Goal: Task Accomplishment & Management: Manage account settings

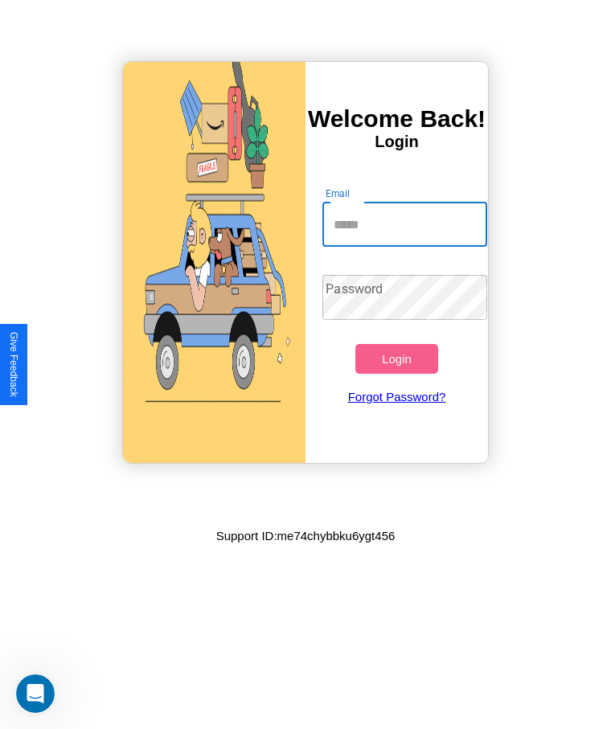
click at [404, 224] on input "Email" at bounding box center [404, 224] width 164 height 45
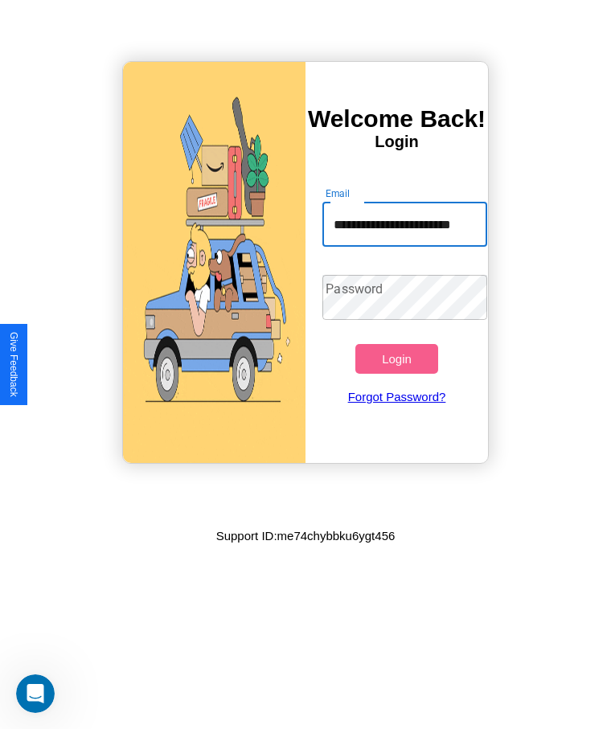
scroll to position [0, 16]
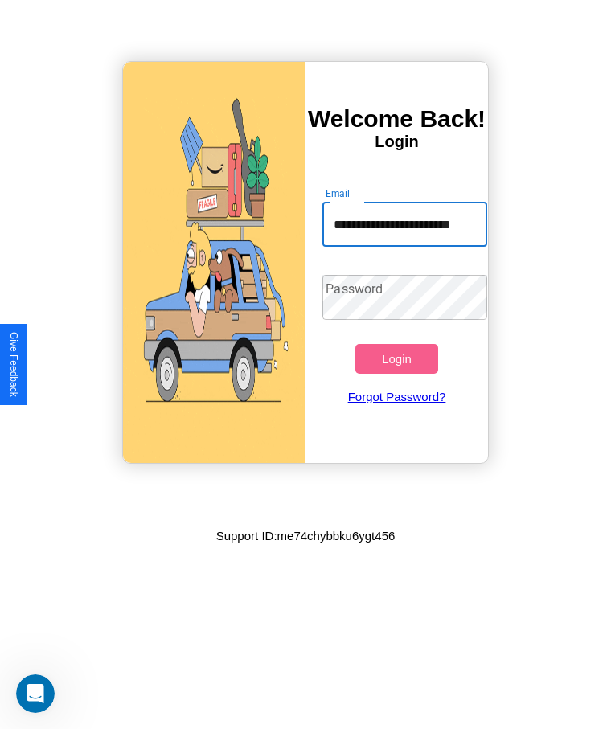
type input "**********"
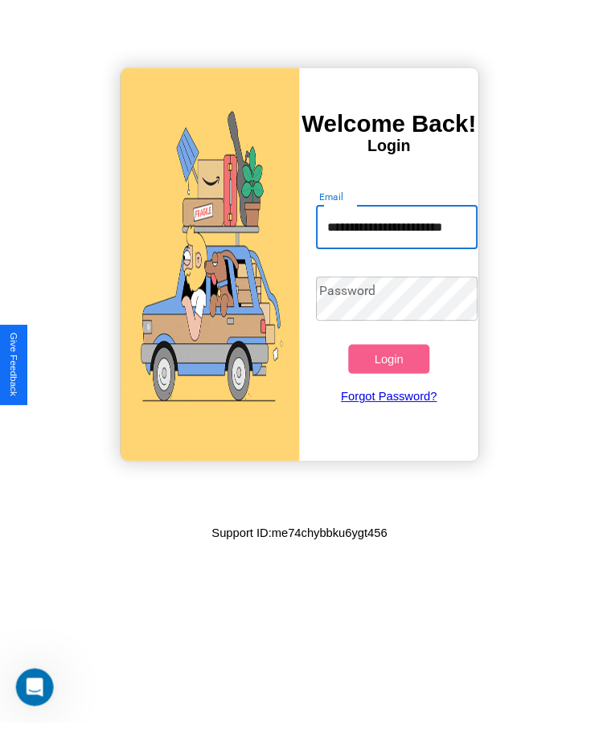
scroll to position [0, 0]
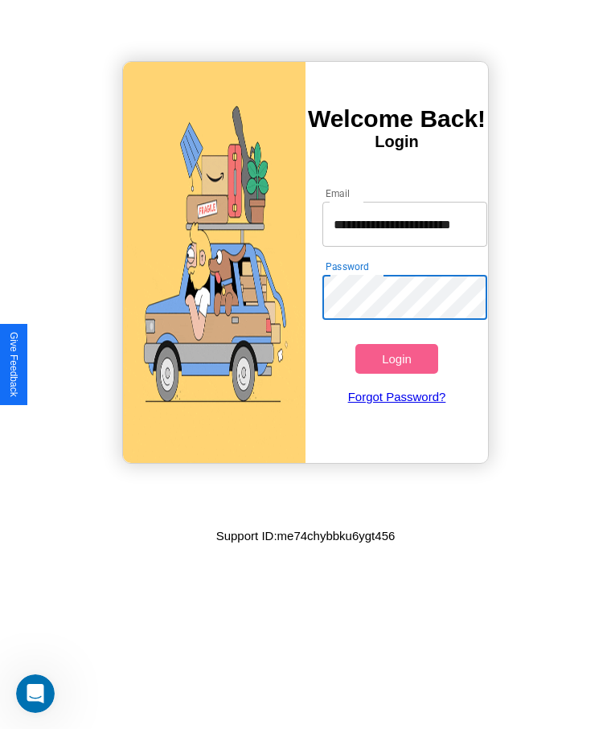
click at [396, 358] on button "Login" at bounding box center [396, 359] width 82 height 30
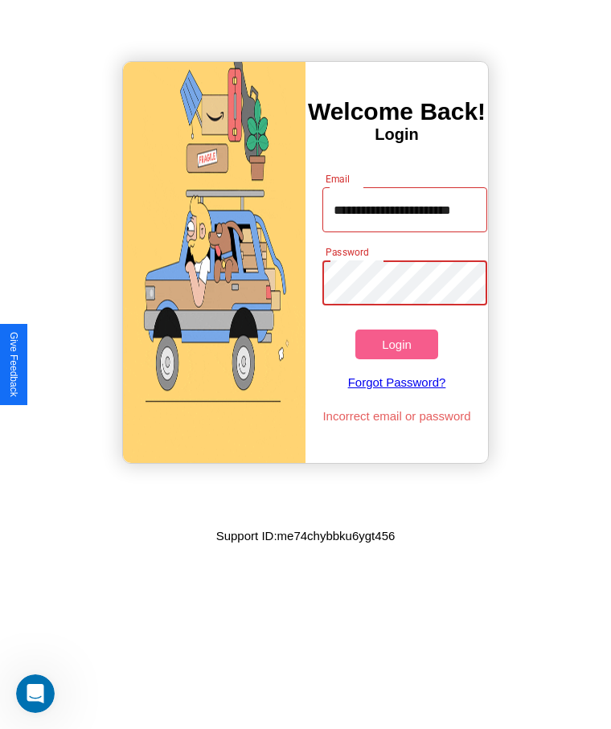
click at [396, 344] on button "Login" at bounding box center [396, 345] width 82 height 30
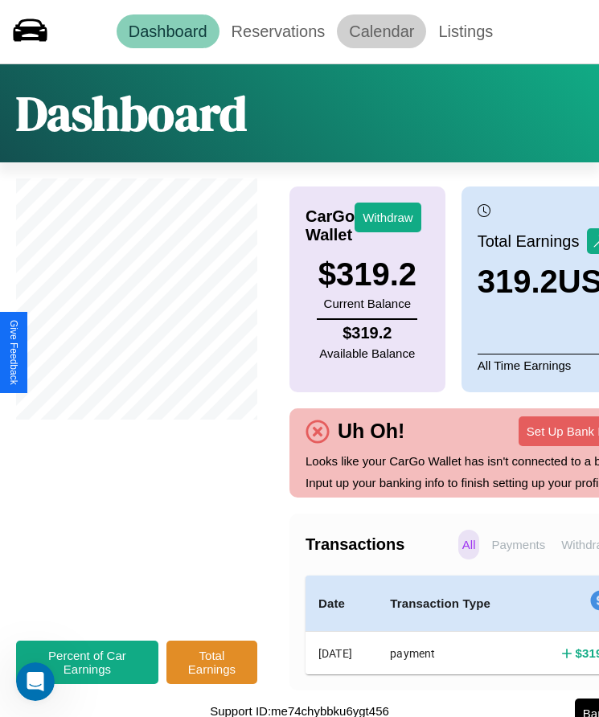
click at [381, 31] on link "Calendar" at bounding box center [381, 31] width 89 height 34
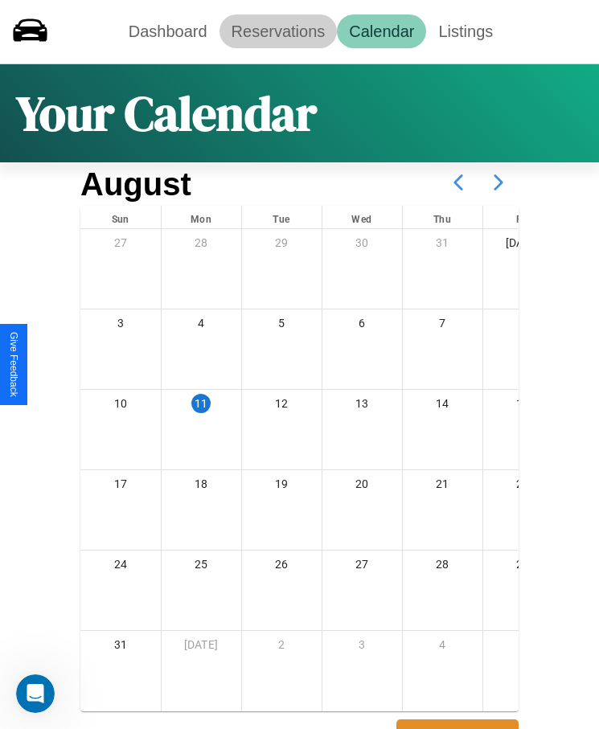
click at [277, 31] on link "Reservations" at bounding box center [278, 31] width 118 height 34
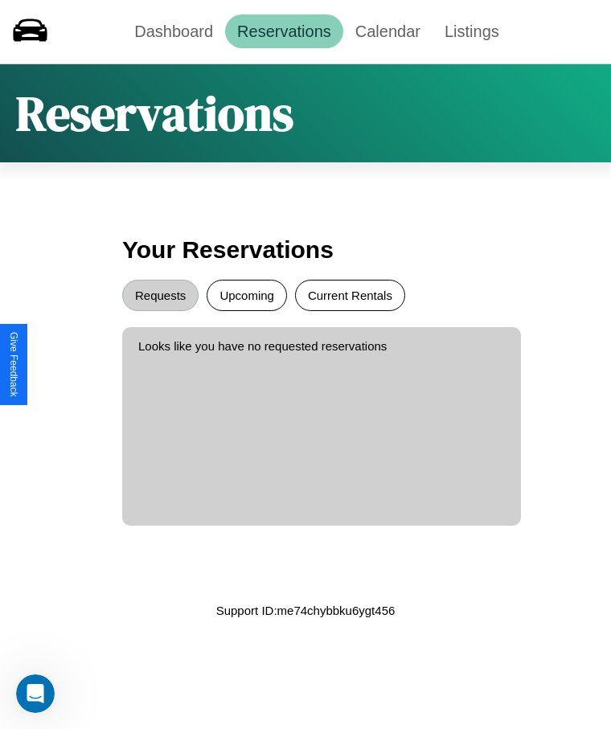
click at [350, 295] on button "Current Rentals" at bounding box center [350, 295] width 110 height 31
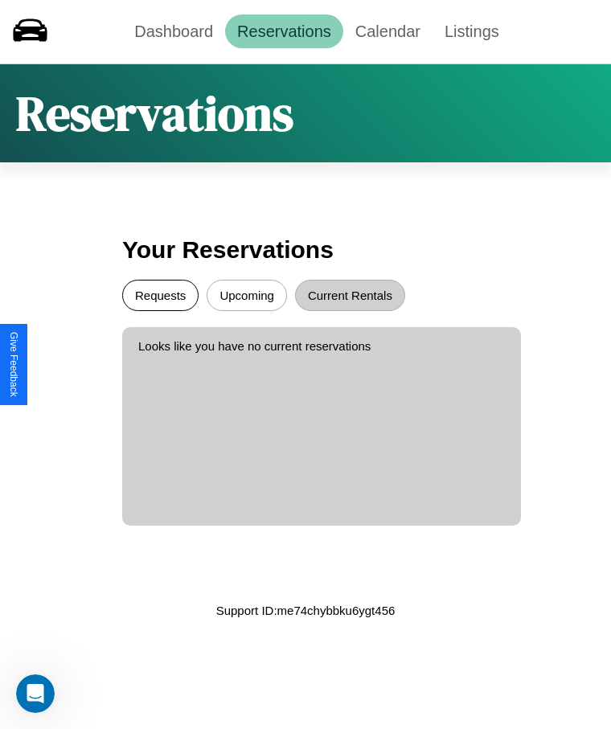
click at [160, 295] on button "Requests" at bounding box center [160, 295] width 76 height 31
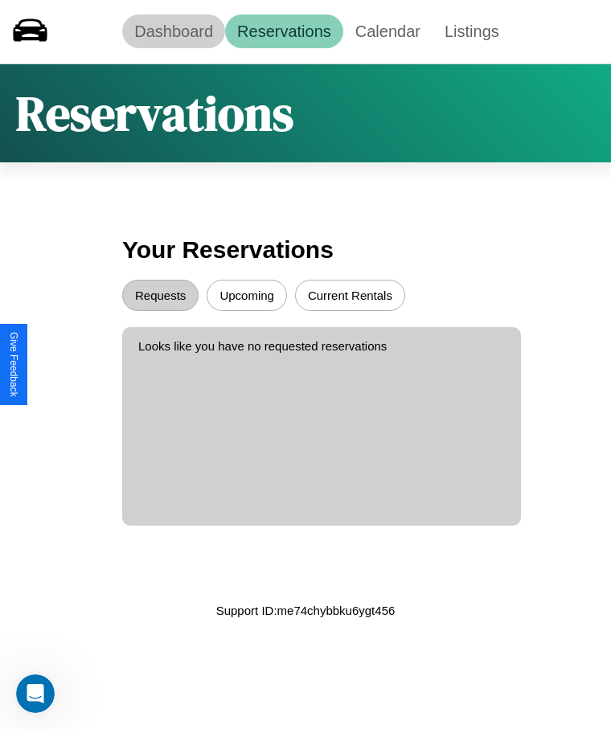
click at [174, 31] on link "Dashboard" at bounding box center [173, 31] width 103 height 34
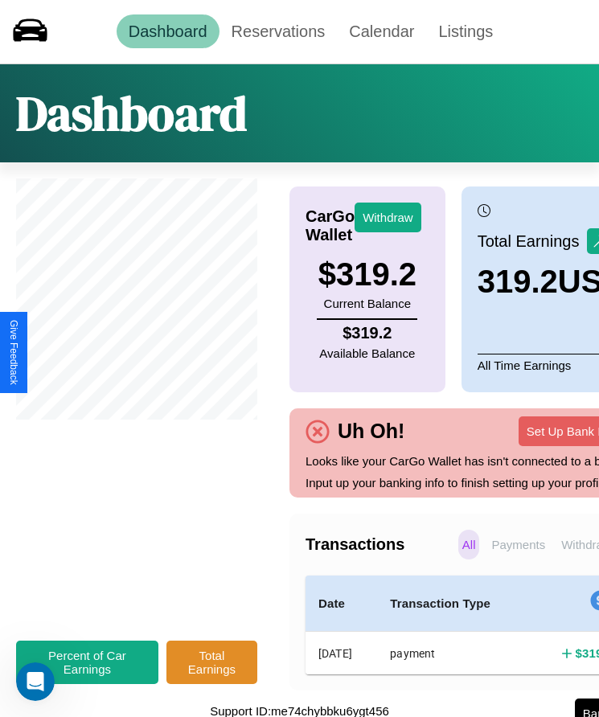
click at [458, 559] on p "All" at bounding box center [469, 545] width 22 height 30
